Goal: Obtain resource: Download file/media

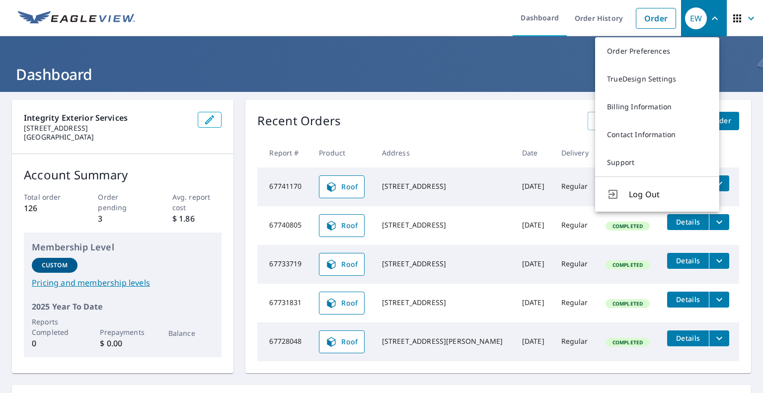
drag, startPoint x: 421, startPoint y: 118, endPoint x: 449, endPoint y: 123, distance: 28.2
click at [421, 118] on div "Recent Orders View All Orders Start New Order" at bounding box center [498, 121] width 482 height 18
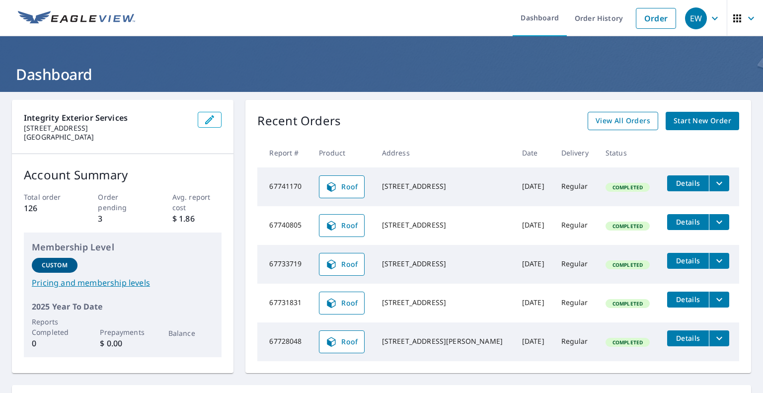
click at [613, 121] on span "View All Orders" at bounding box center [623, 121] width 55 height 12
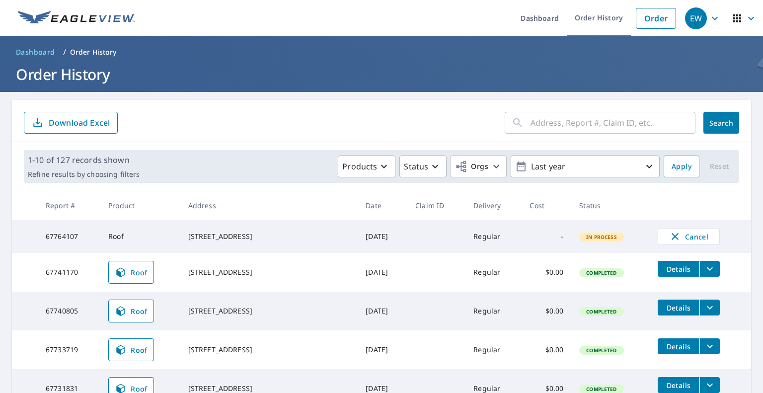
click at [542, 121] on input "text" at bounding box center [613, 123] width 165 height 28
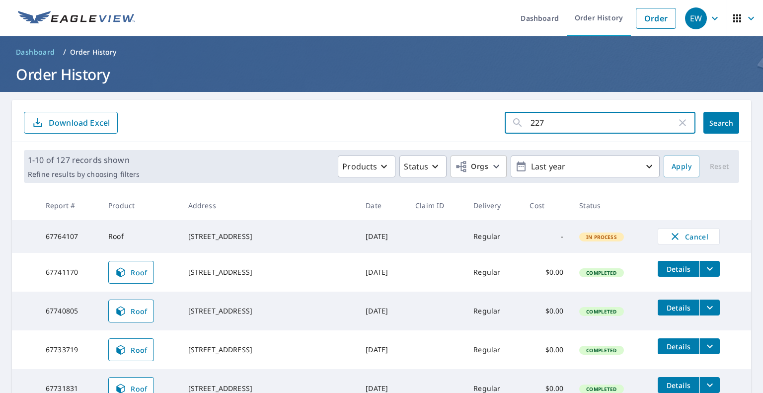
type input "2279"
click button "Search" at bounding box center [722, 123] width 36 height 22
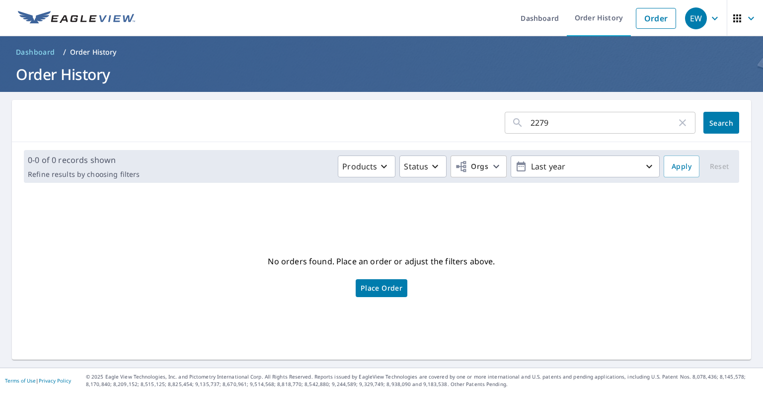
click at [549, 125] on input "2279" at bounding box center [604, 123] width 146 height 28
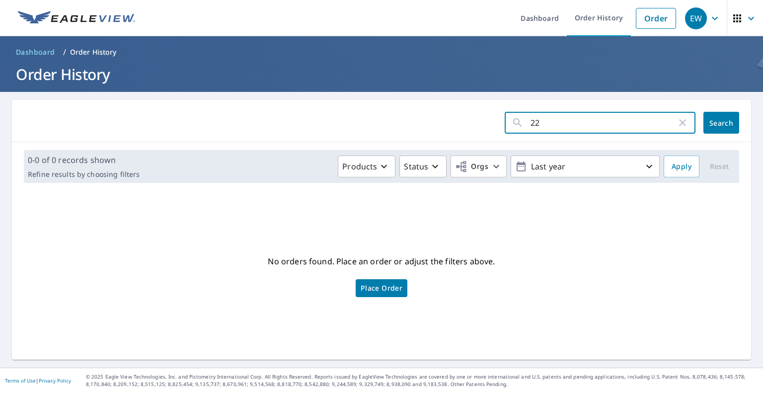
type input "2"
type input "vaux"
click button "Search" at bounding box center [722, 123] width 36 height 22
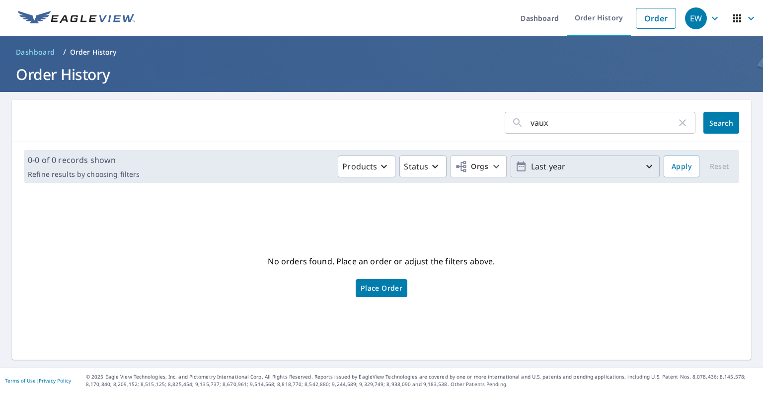
click at [603, 165] on p "Last year" at bounding box center [585, 166] width 116 height 17
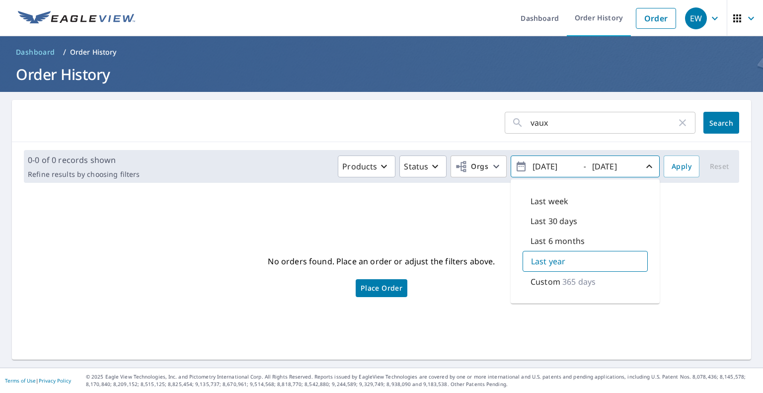
click at [400, 224] on div "No orders found. Place an order or adjust the filters above. Place Order" at bounding box center [382, 275] width 724 height 153
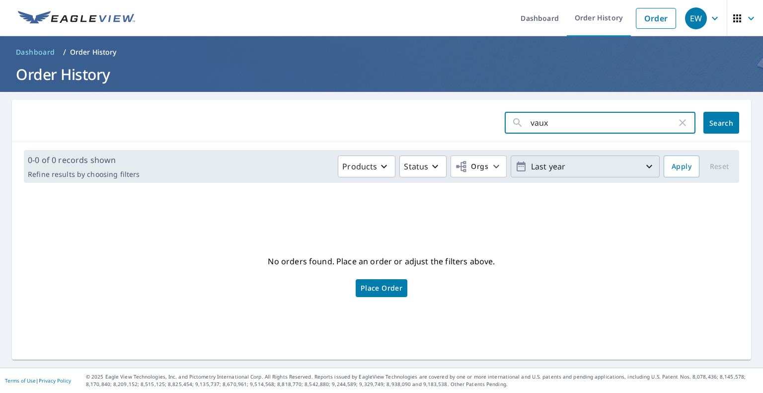
click at [567, 121] on input "vaux" at bounding box center [604, 123] width 146 height 28
type input "15 gar"
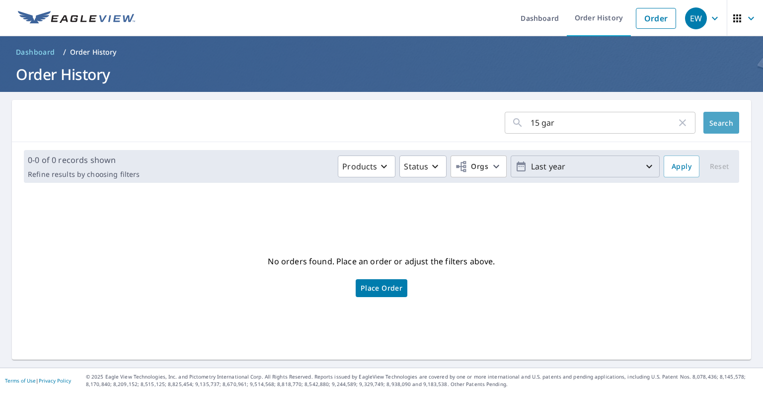
click at [727, 127] on button "Search" at bounding box center [722, 123] width 36 height 22
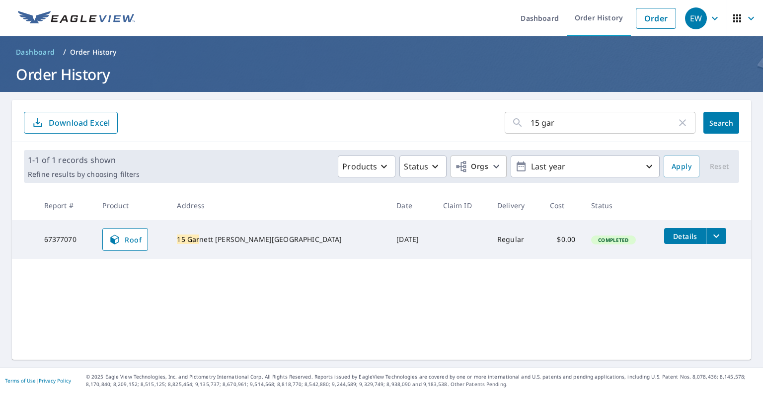
click at [711, 238] on icon "filesDropdownBtn-67377070" at bounding box center [717, 236] width 12 height 12
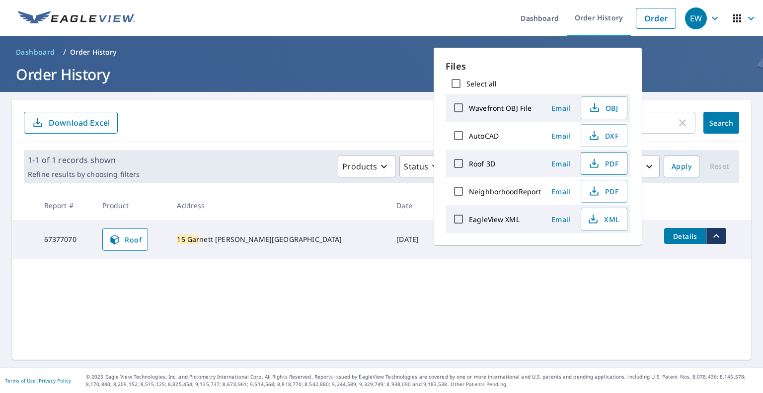
click at [593, 163] on icon "button" at bounding box center [594, 162] width 4 height 6
click at [372, 113] on form "15 gar ​ Search Download Excel" at bounding box center [382, 123] width 716 height 22
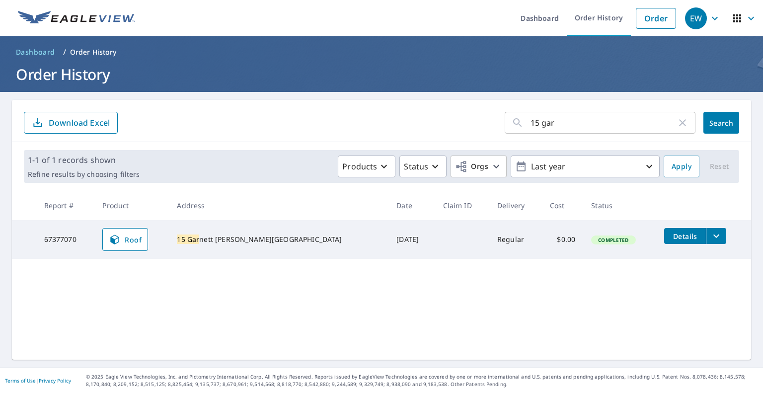
click at [579, 120] on input "15 gar" at bounding box center [604, 123] width 146 height 28
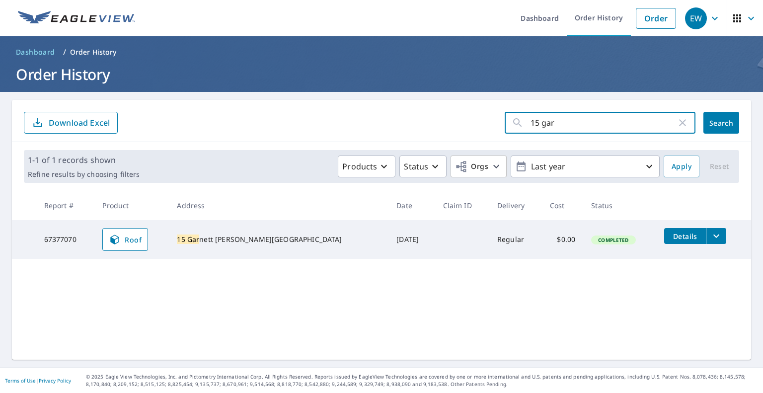
click at [579, 120] on input "15 gar" at bounding box center [604, 123] width 146 height 28
type input "22 north"
click button "Search" at bounding box center [722, 123] width 36 height 22
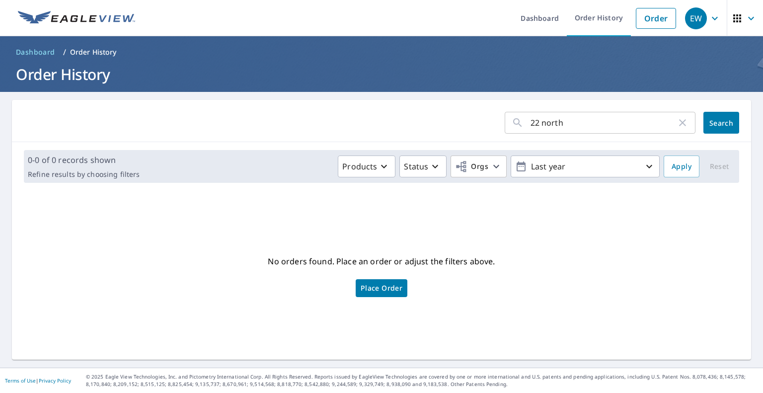
click at [570, 125] on input "22 north" at bounding box center [604, 123] width 146 height 28
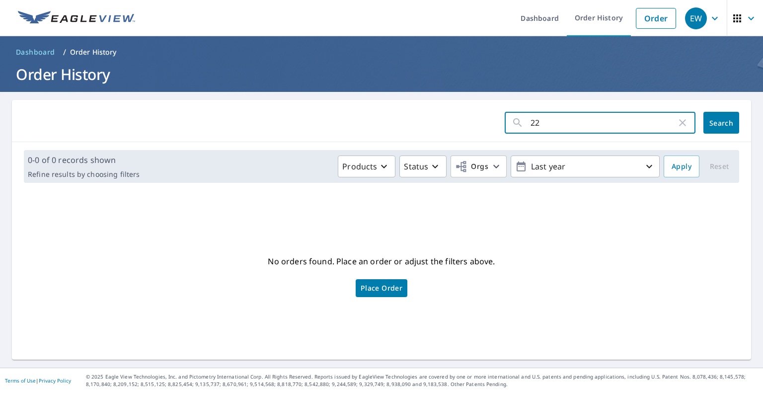
type input "2"
type input "22 5th"
click button "Search" at bounding box center [722, 123] width 36 height 22
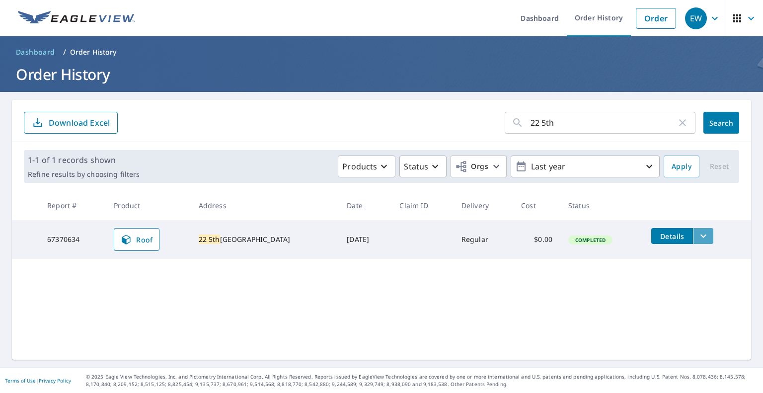
click at [698, 236] on icon "filesDropdownBtn-67370634" at bounding box center [704, 236] width 12 height 12
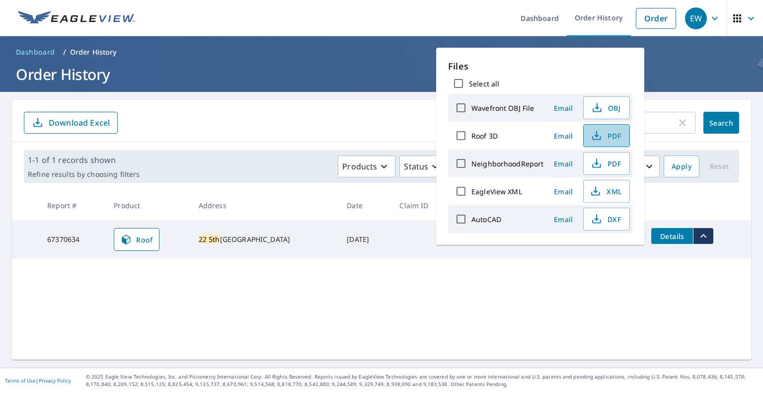
click at [608, 136] on span "PDF" at bounding box center [606, 136] width 32 height 12
drag, startPoint x: 320, startPoint y: 104, endPoint x: 351, endPoint y: 114, distance: 32.2
click at [320, 104] on div "22 5th ​ Search Download Excel" at bounding box center [381, 121] width 739 height 42
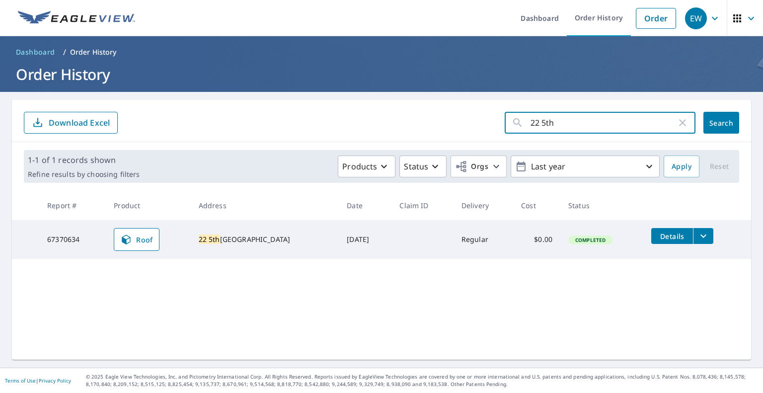
click at [594, 127] on input "22 5th" at bounding box center [604, 123] width 146 height 28
type input "2051"
click button "Search" at bounding box center [722, 123] width 36 height 22
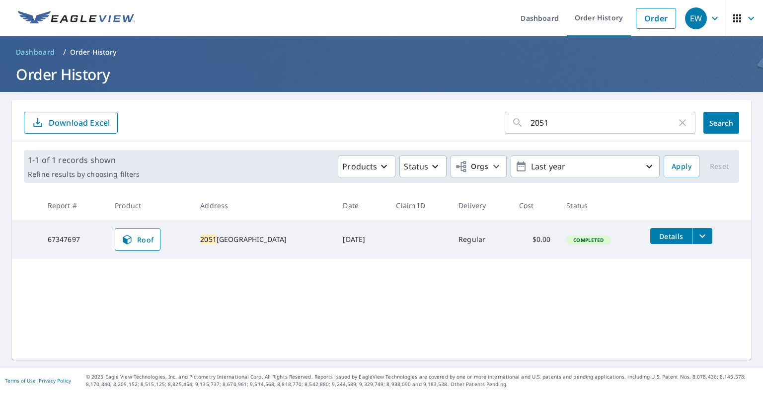
click at [700, 234] on icon "filesDropdownBtn-67347697" at bounding box center [703, 236] width 12 height 12
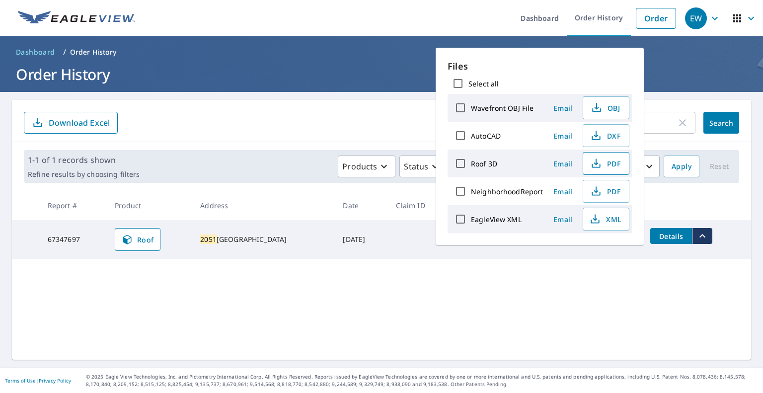
click at [593, 166] on icon "button" at bounding box center [596, 166] width 8 height 4
click at [282, 124] on form "2051 ​ Search Download Excel" at bounding box center [382, 123] width 716 height 22
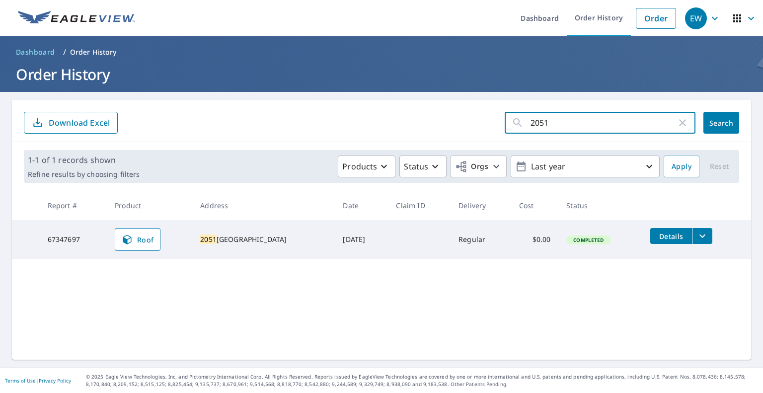
click at [604, 121] on input "2051" at bounding box center [604, 123] width 146 height 28
type input "1535"
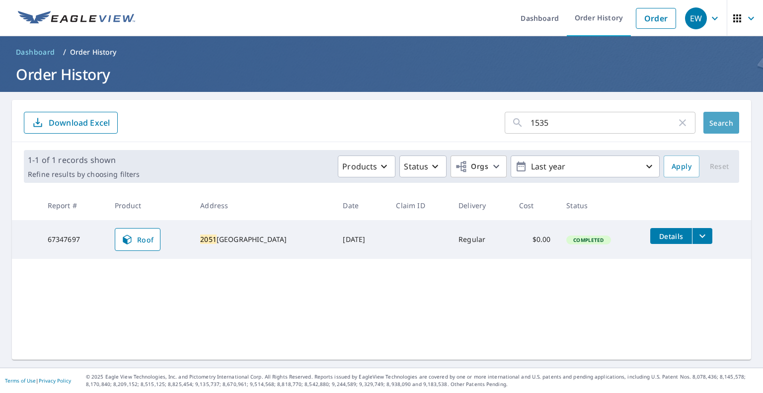
click at [718, 121] on span "Search" at bounding box center [722, 122] width 20 height 9
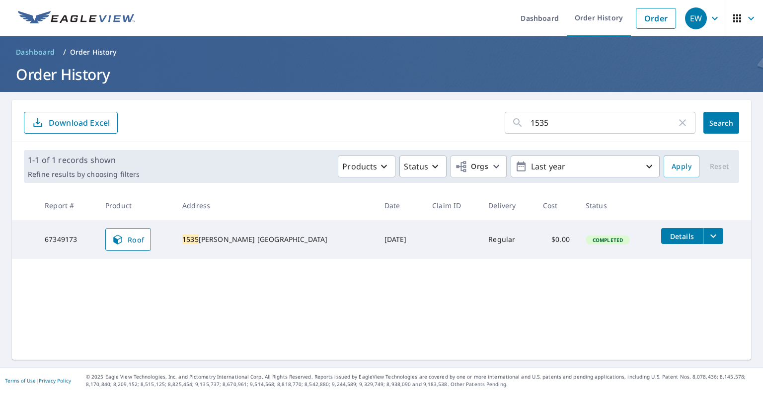
click at [708, 234] on icon "filesDropdownBtn-67349173" at bounding box center [714, 236] width 12 height 12
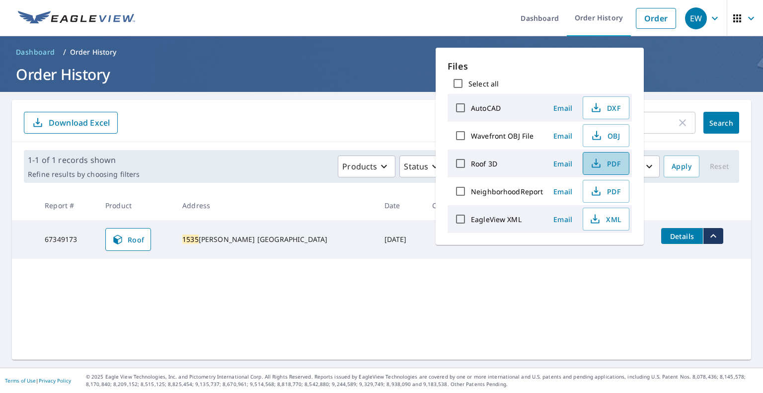
click at [593, 166] on icon "button" at bounding box center [596, 164] width 12 height 12
click at [398, 97] on main "1535 ​ Search Download Excel 1-1 of 1 records shown Refine results by choosing …" at bounding box center [381, 230] width 763 height 276
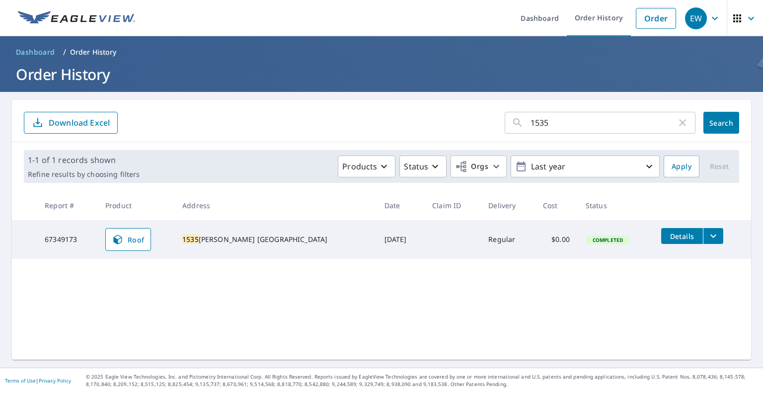
click at [598, 121] on input "1535" at bounding box center [604, 123] width 146 height 28
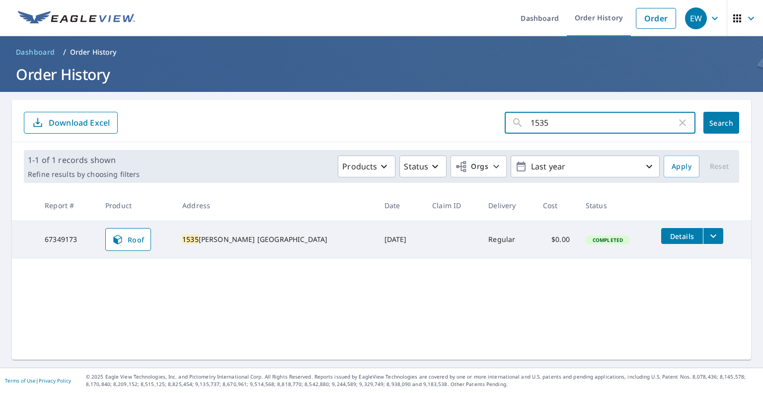
click at [598, 121] on input "1535" at bounding box center [604, 123] width 146 height 28
type input "9357"
click button "Search" at bounding box center [722, 123] width 36 height 22
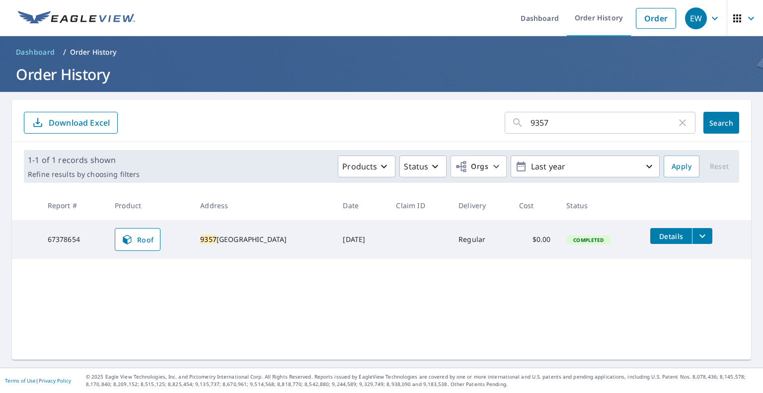
click at [702, 237] on icon "filesDropdownBtn-67378654" at bounding box center [703, 236] width 12 height 12
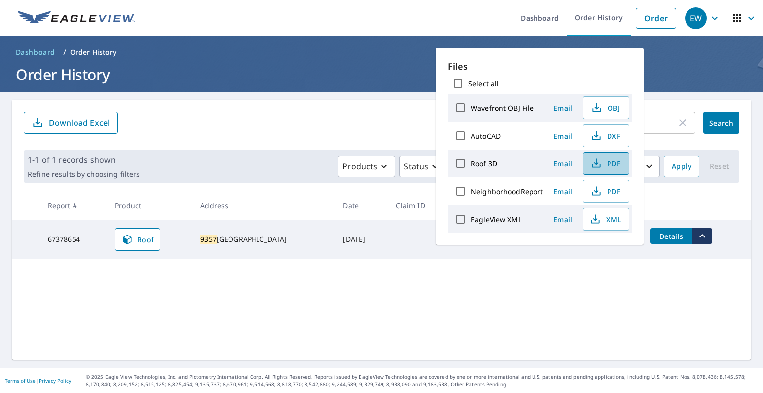
click at [603, 163] on span "PDF" at bounding box center [605, 164] width 32 height 12
click at [349, 131] on form "9357 ​ Search Download Excel" at bounding box center [382, 123] width 716 height 22
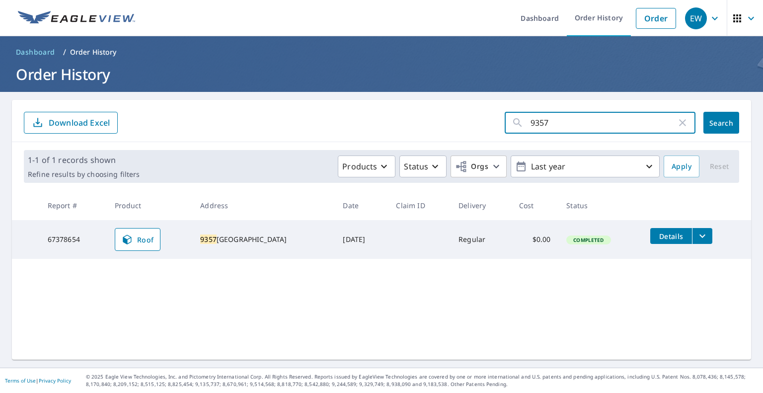
click at [589, 123] on input "9357" at bounding box center [604, 123] width 146 height 28
click at [589, 124] on input "9357" at bounding box center [604, 123] width 146 height 28
type input "13 th"
click button "Search" at bounding box center [722, 123] width 36 height 22
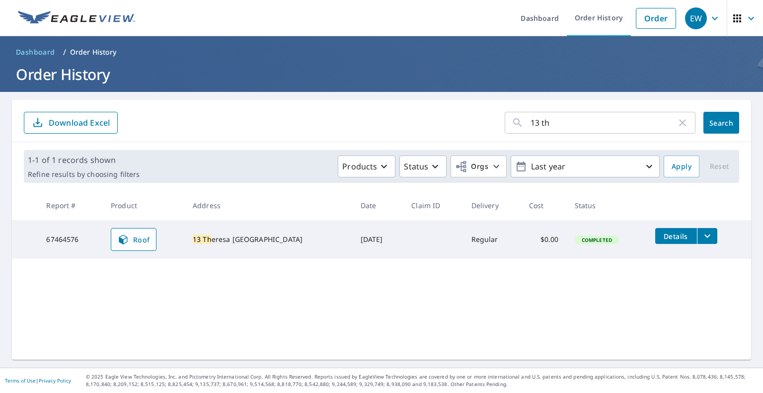
click at [703, 238] on icon "filesDropdownBtn-67464576" at bounding box center [708, 236] width 12 height 12
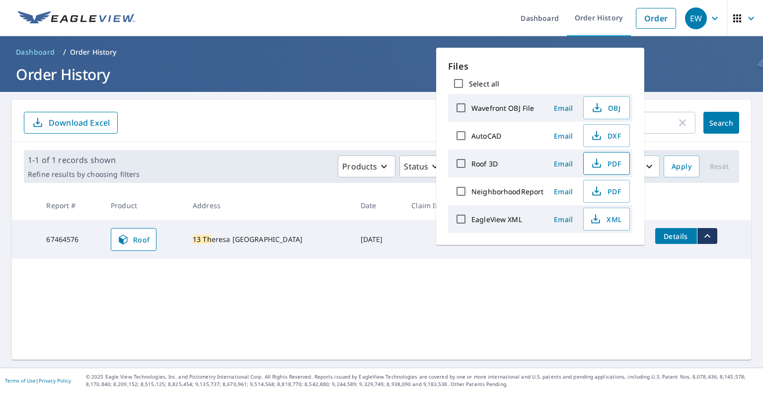
click at [597, 159] on icon "button" at bounding box center [597, 164] width 12 height 12
